Goal: Task Accomplishment & Management: Use online tool/utility

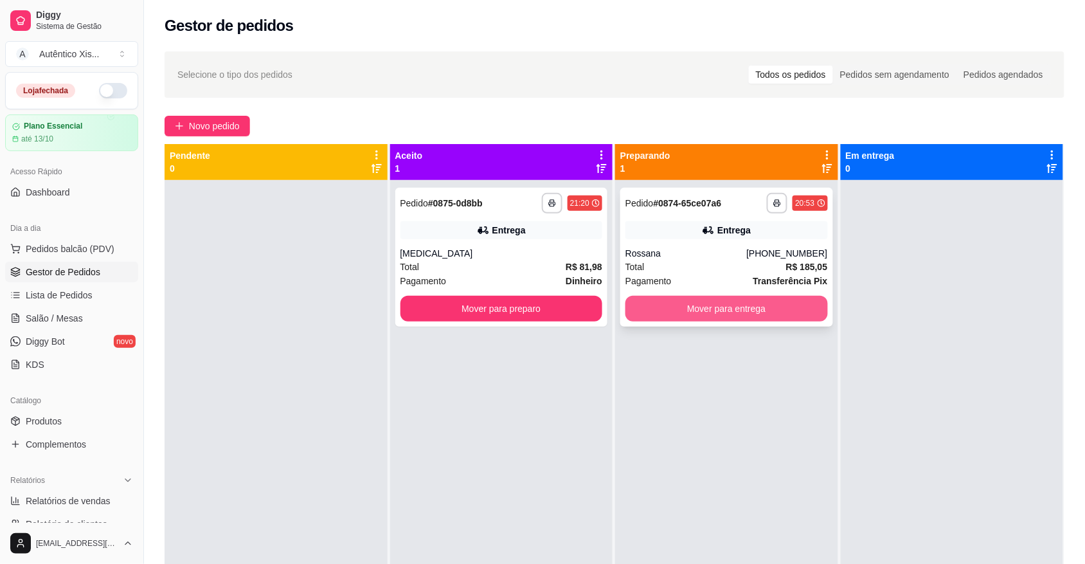
click at [670, 300] on button "Mover para entrega" at bounding box center [726, 309] width 202 height 26
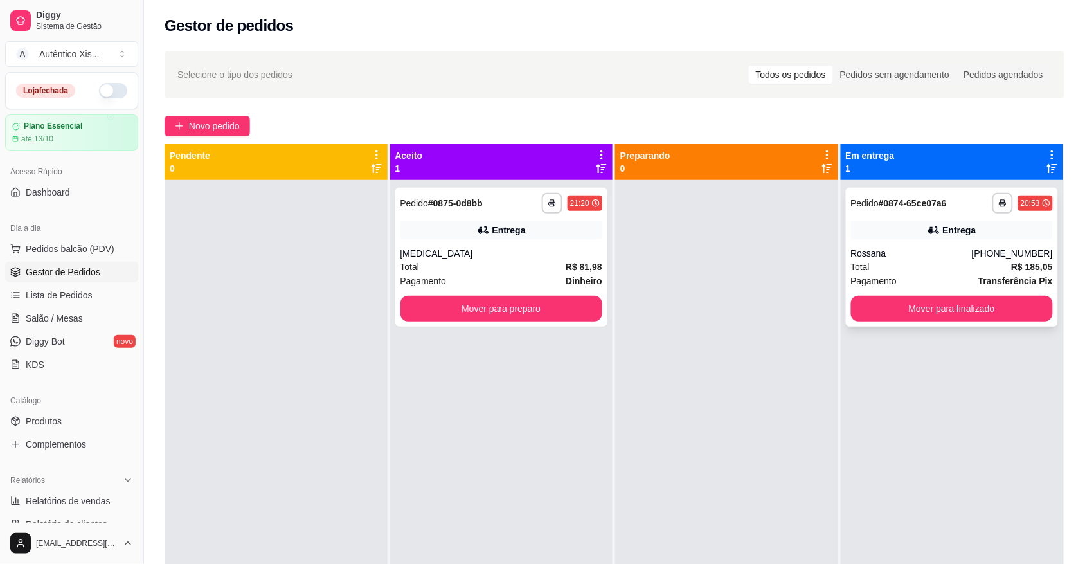
click at [888, 203] on strong "# 0874-65ce07a6" at bounding box center [912, 203] width 68 height 10
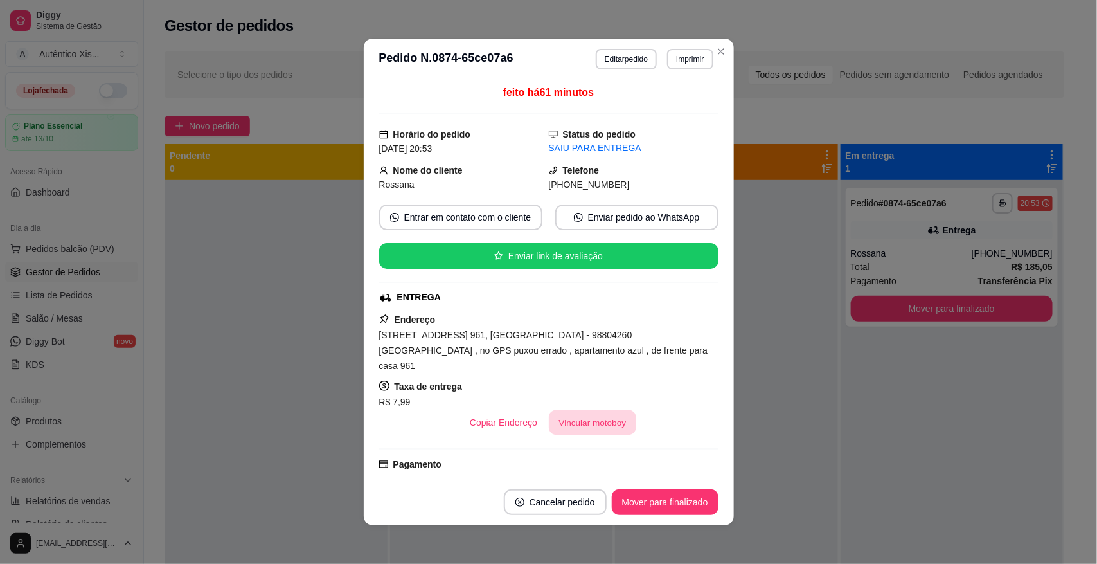
click at [592, 410] on button "Vincular motoboy" at bounding box center [592, 422] width 87 height 25
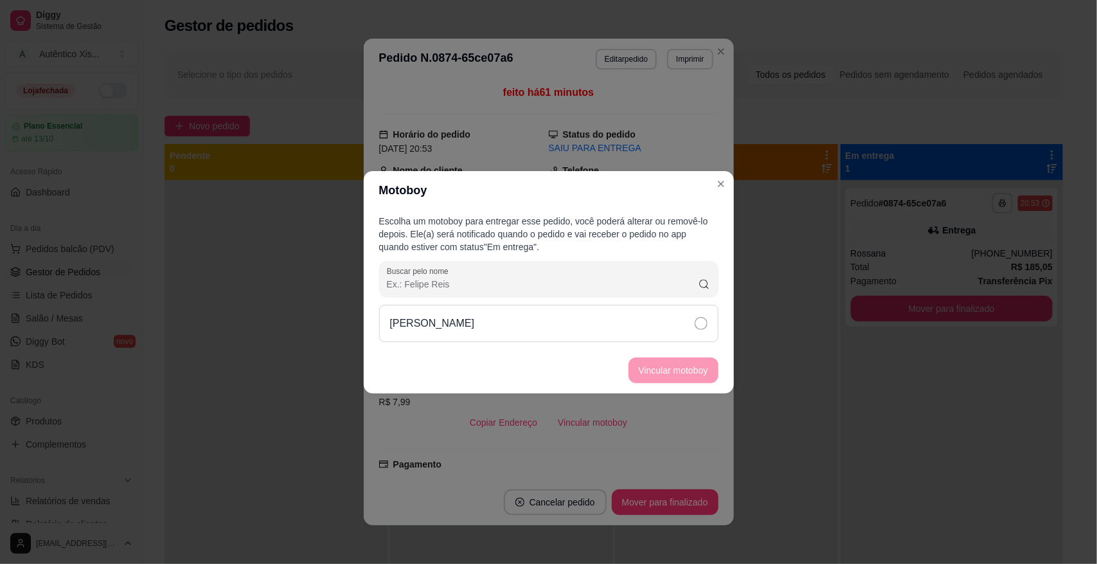
drag, startPoint x: 479, startPoint y: 320, endPoint x: 488, endPoint y: 326, distance: 10.7
click at [480, 323] on div "[PERSON_NAME]" at bounding box center [548, 323] width 339 height 37
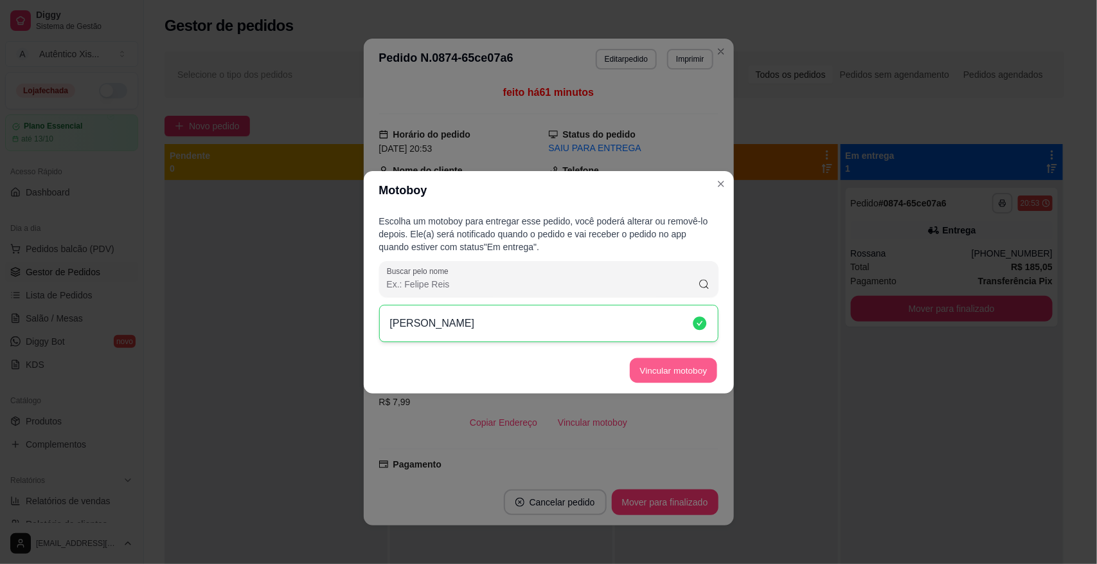
click at [707, 368] on button "Vincular motoboy" at bounding box center [673, 369] width 87 height 25
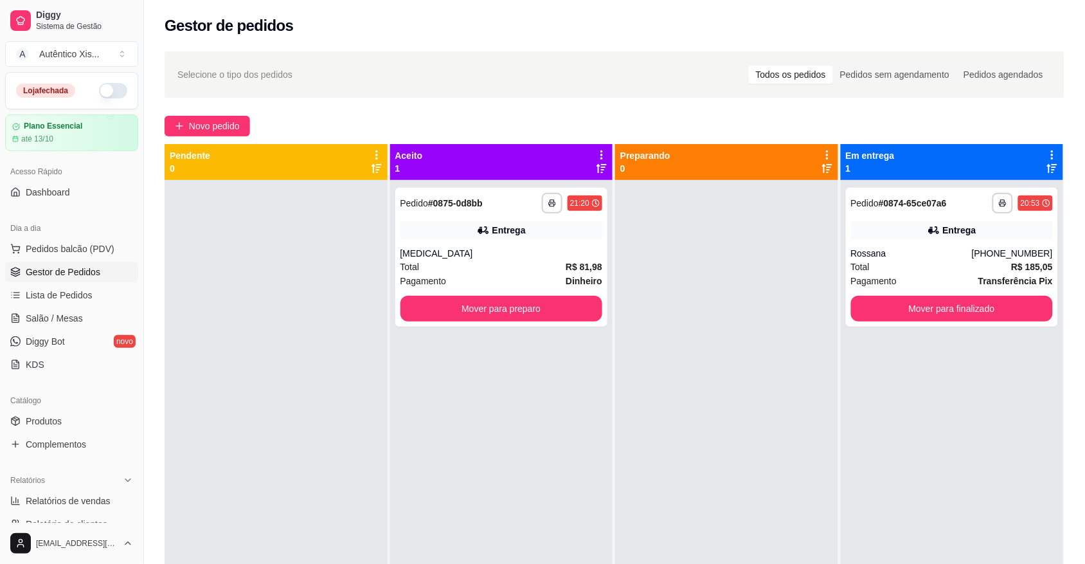
click at [805, 343] on div at bounding box center [726, 462] width 223 height 564
click at [435, 308] on button "Mover para preparo" at bounding box center [501, 309] width 202 height 26
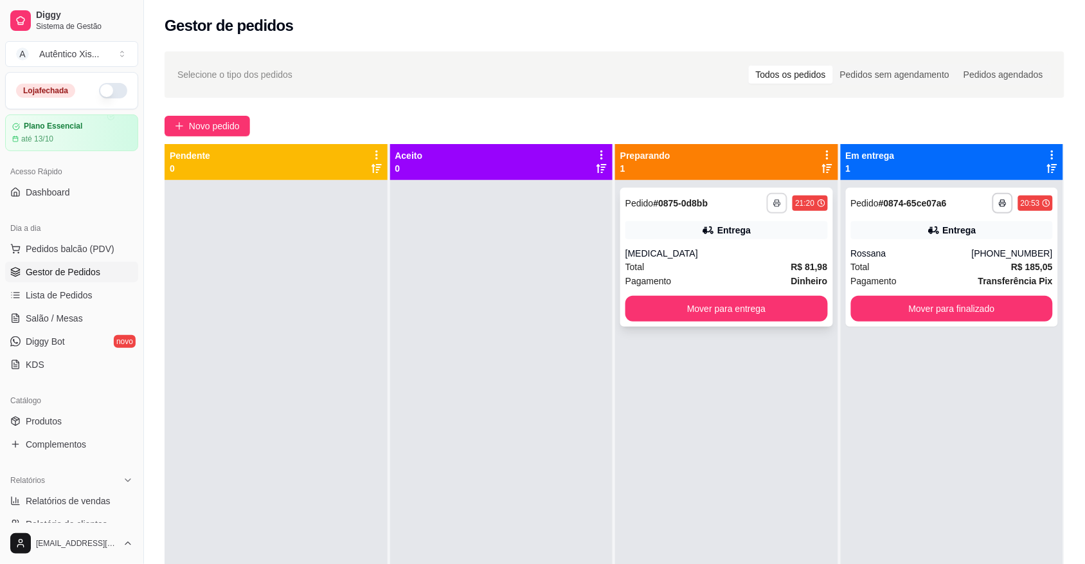
click at [767, 209] on button "button" at bounding box center [777, 203] width 21 height 21
click at [724, 248] on button "IMPRESSORA" at bounding box center [735, 248] width 93 height 21
click at [697, 299] on button "Mover para entrega" at bounding box center [726, 308] width 196 height 25
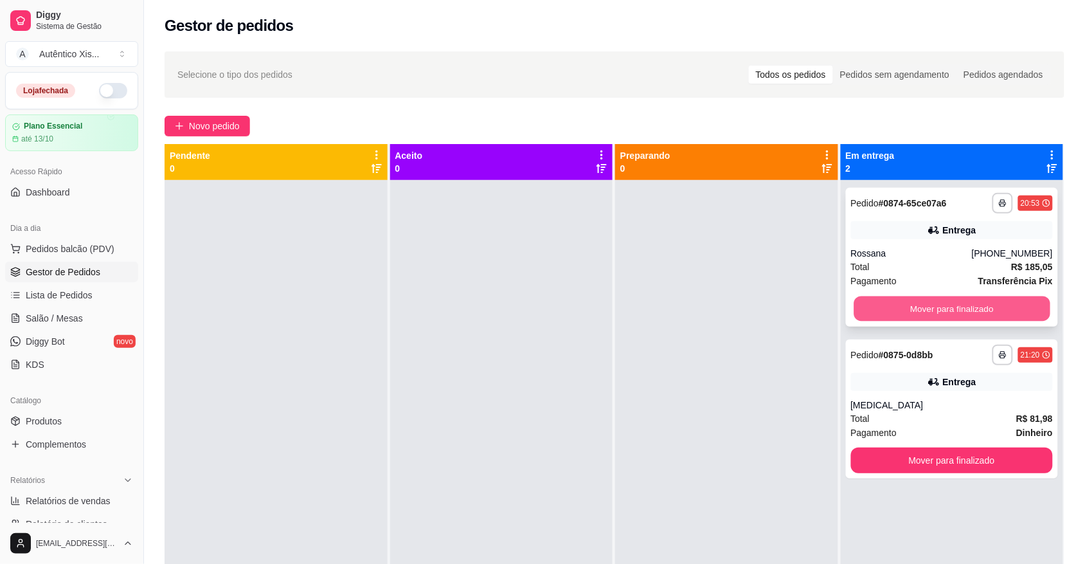
click at [939, 312] on button "Mover para finalizado" at bounding box center [951, 308] width 196 height 25
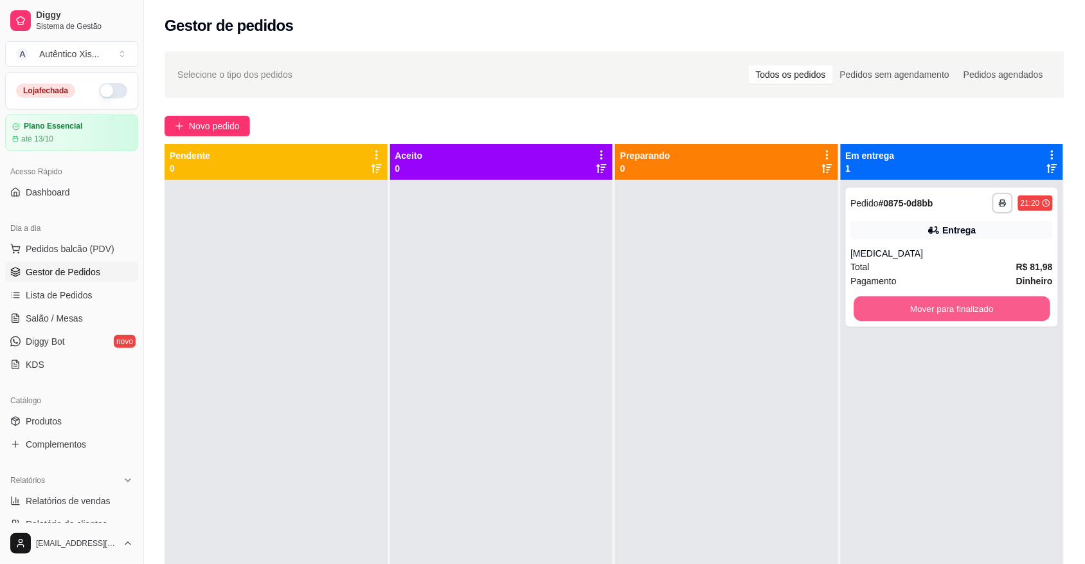
click at [936, 318] on button "Mover para finalizado" at bounding box center [951, 308] width 196 height 25
